Goal: Find specific page/section

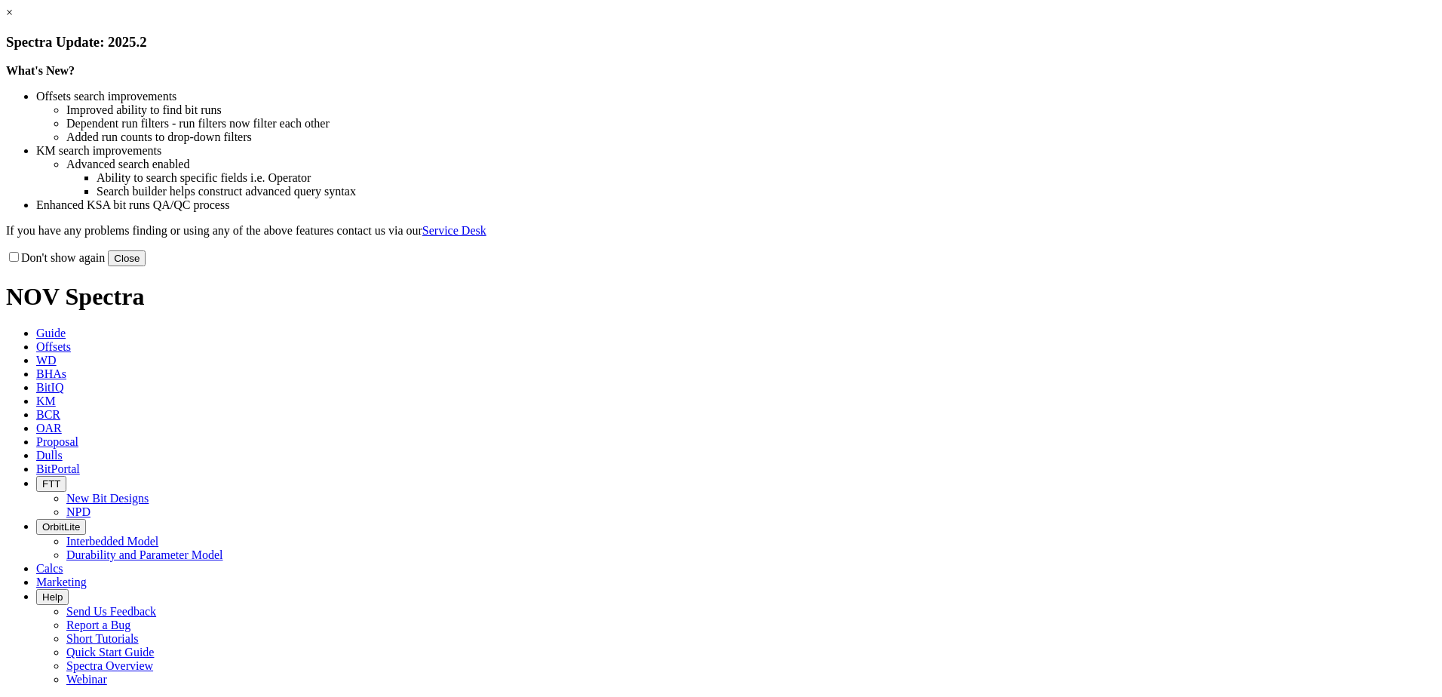
click at [13, 19] on link "×" at bounding box center [9, 12] width 7 height 13
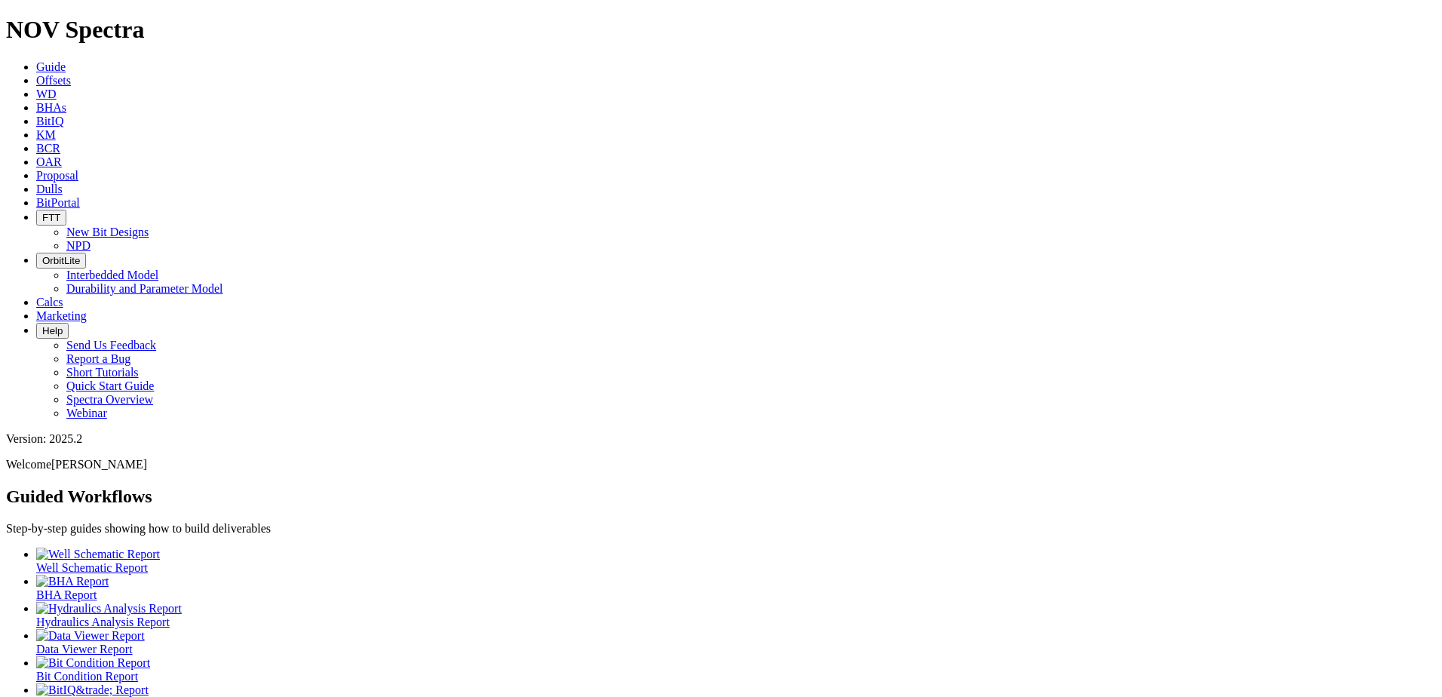
click at [36, 183] on icon at bounding box center [36, 189] width 0 height 13
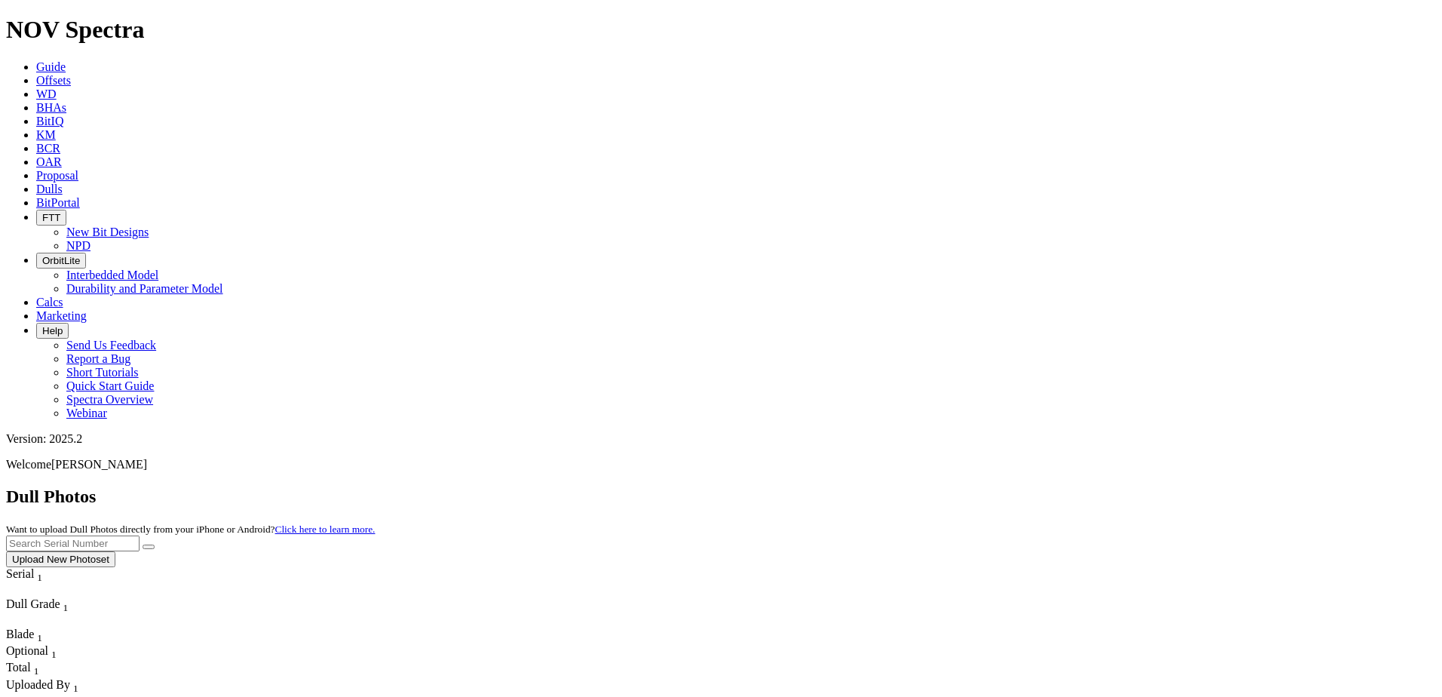
click at [140, 535] on input "text" at bounding box center [72, 543] width 133 height 16
paste input "A320526"
click at [155, 544] on button "submit" at bounding box center [149, 546] width 12 height 5
click at [140, 535] on input "A320526" at bounding box center [72, 543] width 133 height 16
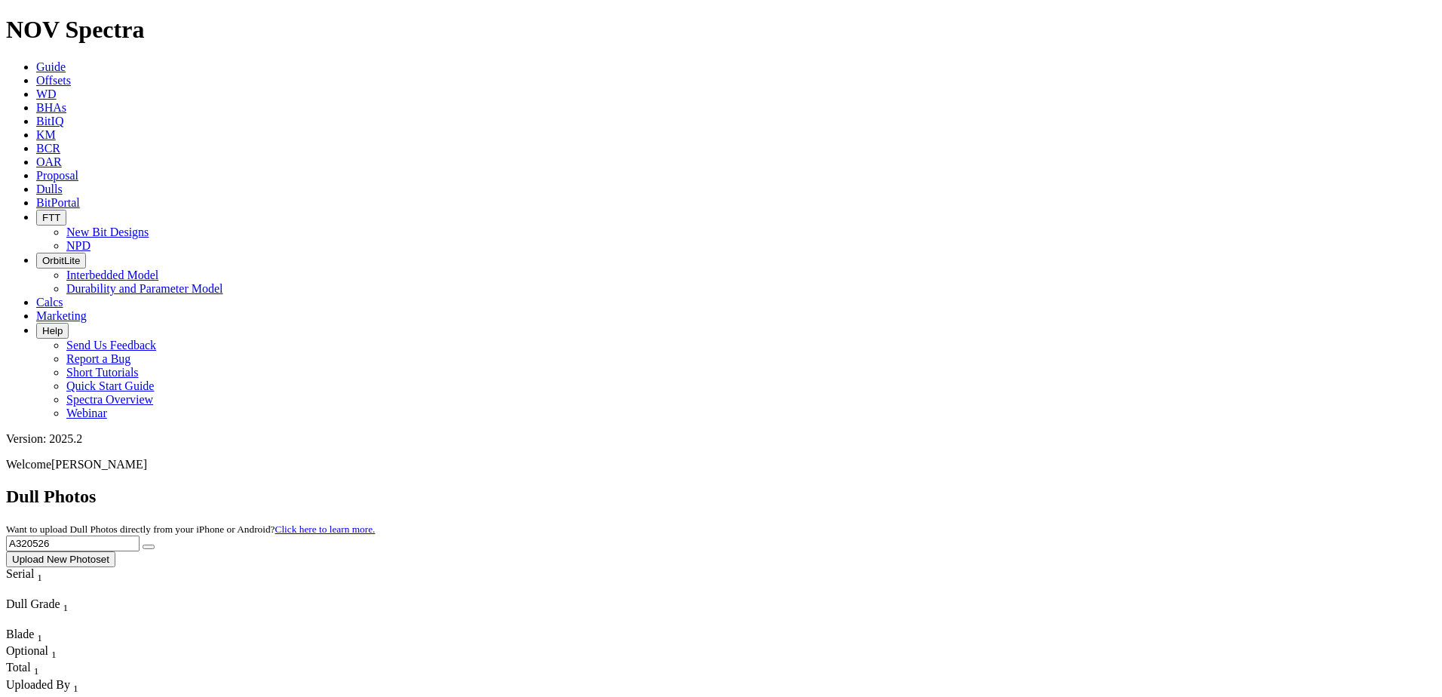
click at [140, 535] on input "A320526" at bounding box center [72, 543] width 133 height 16
paste input "1022"
type input "A321022"
click at [155, 544] on button "submit" at bounding box center [149, 546] width 12 height 5
